Goal: Find specific page/section: Find specific page/section

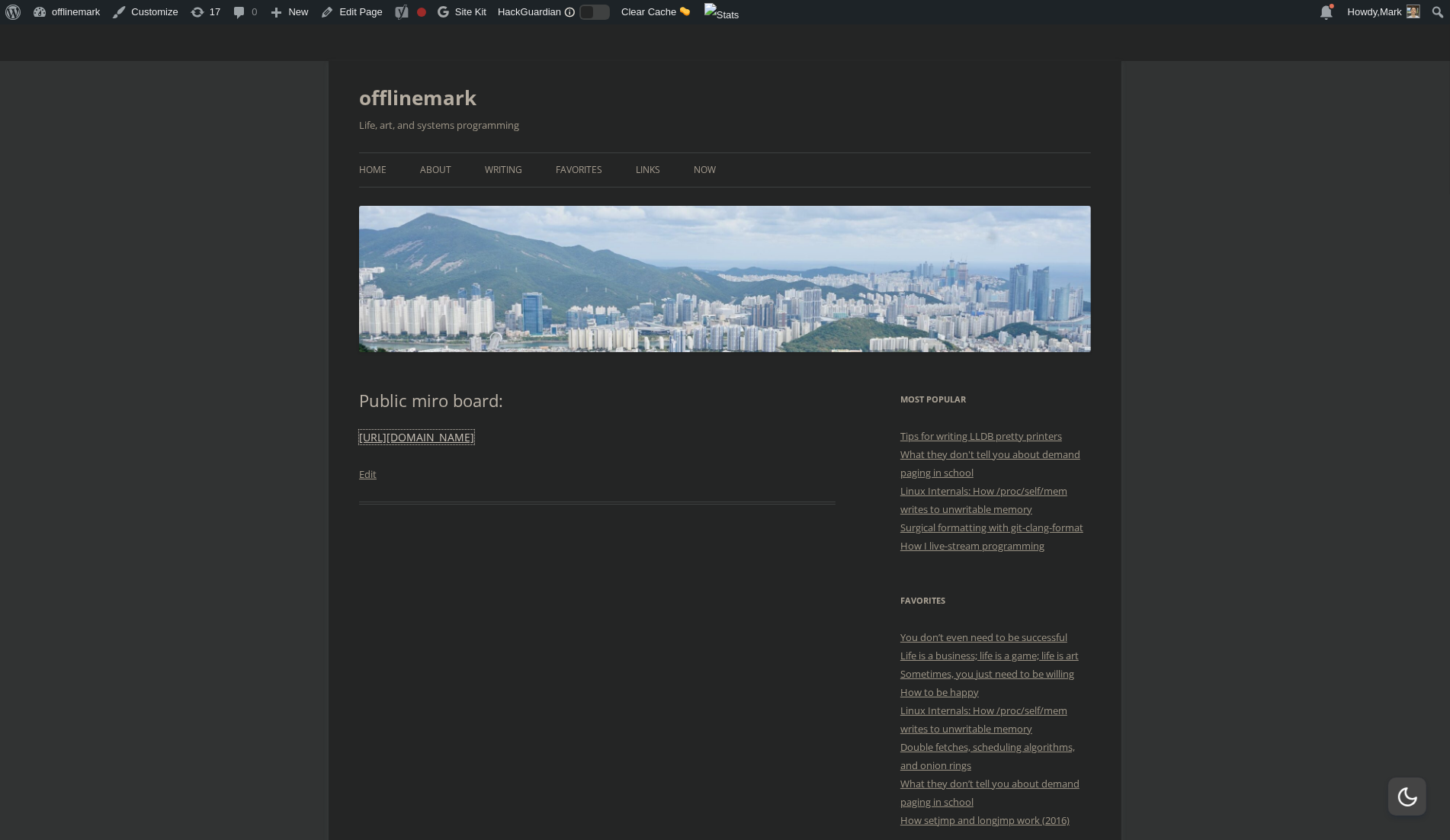
click at [442, 439] on link "[URL][DOMAIN_NAME]" at bounding box center [416, 436] width 115 height 14
click at [659, 441] on p "[URL][DOMAIN_NAME]" at bounding box center [597, 437] width 477 height 18
click at [353, 12] on link "Edit Page" at bounding box center [351, 12] width 74 height 24
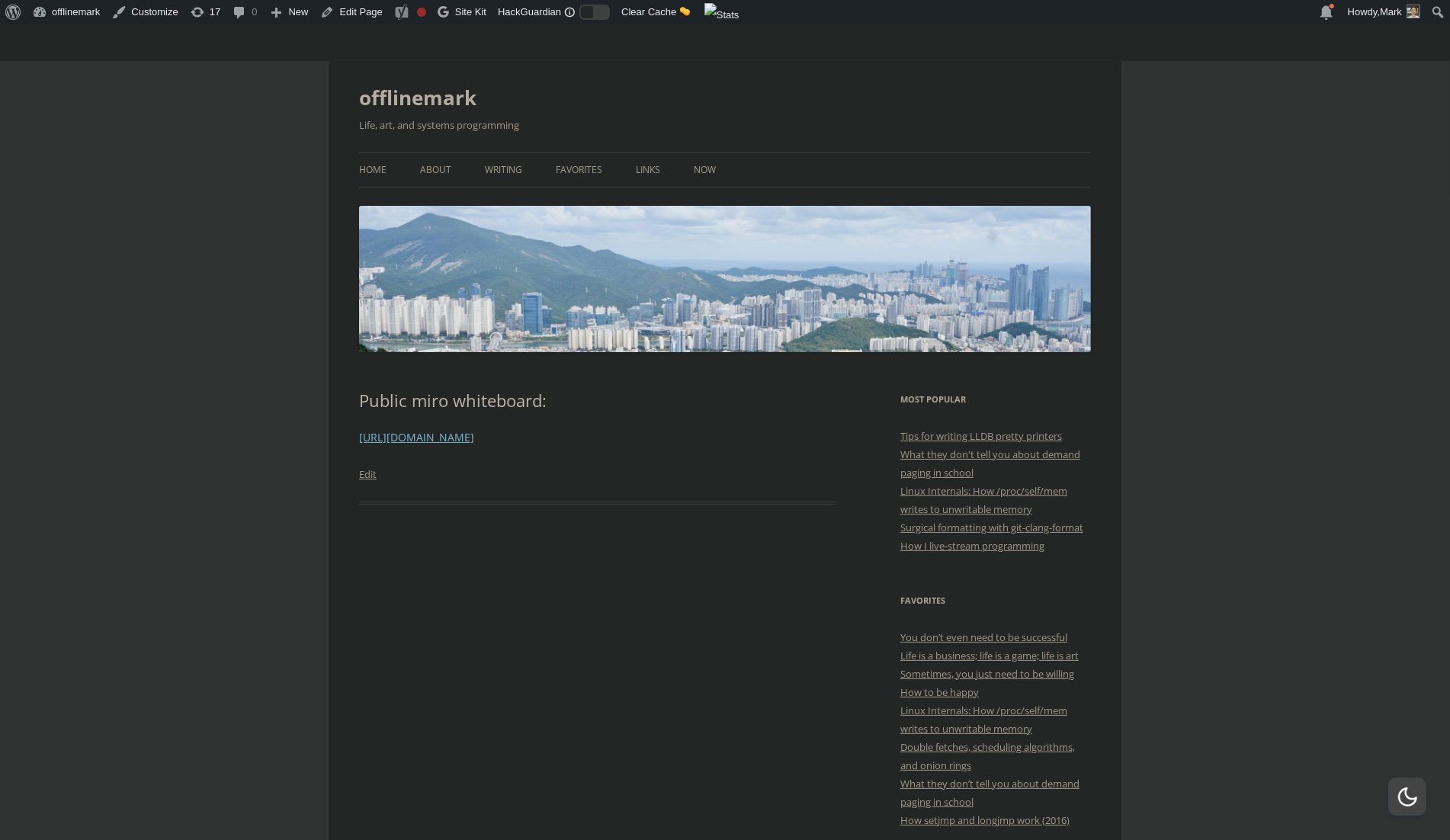
click at [395, 437] on link "[URL][DOMAIN_NAME]" at bounding box center [416, 436] width 115 height 14
